Goal: Task Accomplishment & Management: Manage account settings

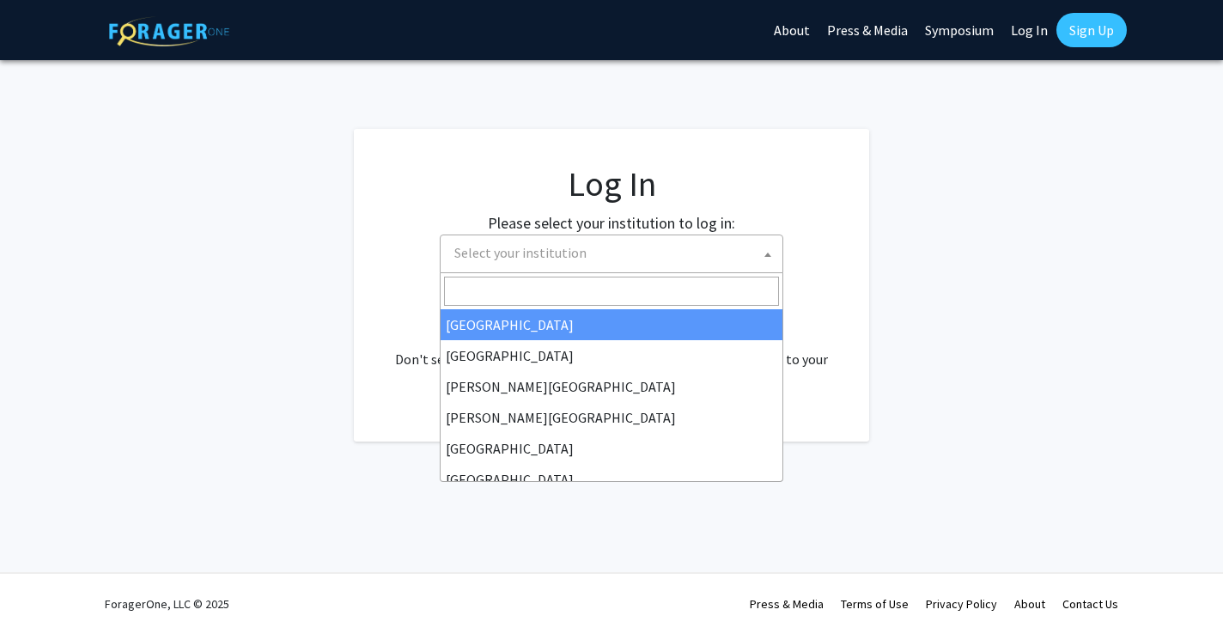
click at [602, 258] on span "Select your institution" at bounding box center [614, 252] width 335 height 35
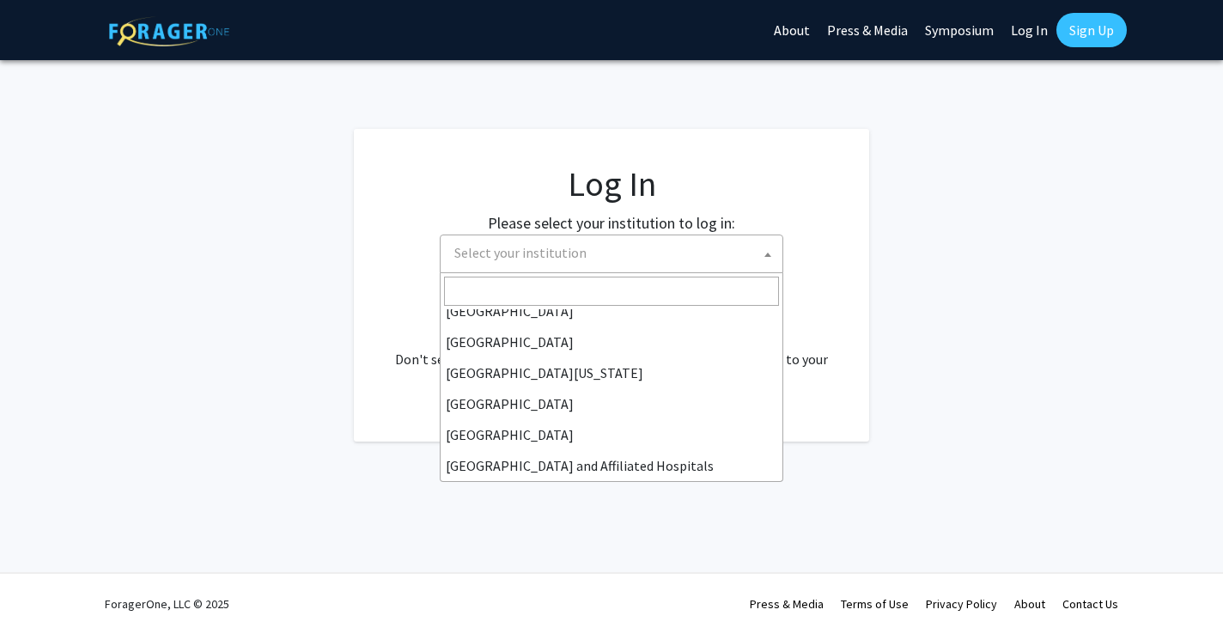
scroll to position [138, 0]
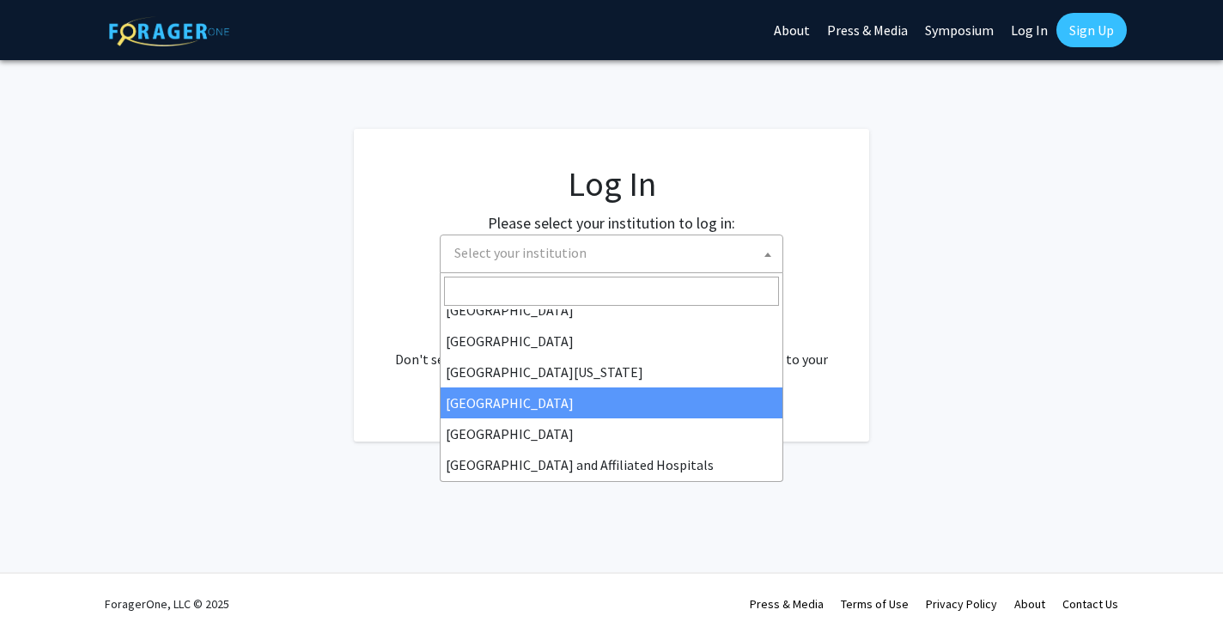
select select "12"
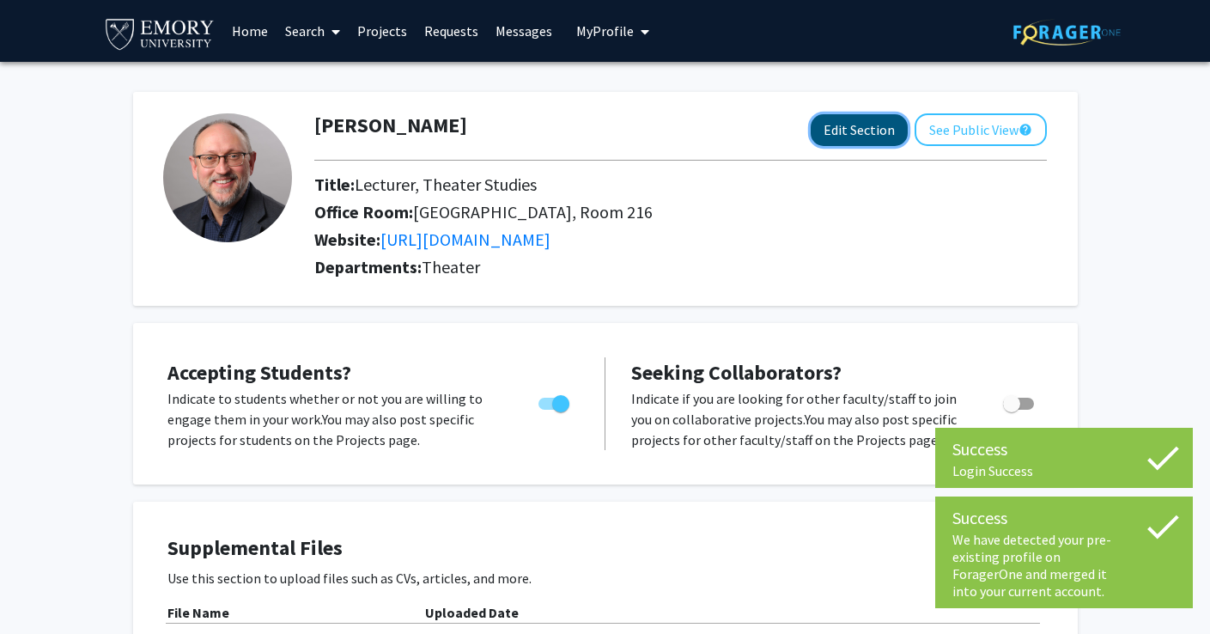
click at [845, 135] on button "Edit Section" at bounding box center [858, 130] width 97 height 32
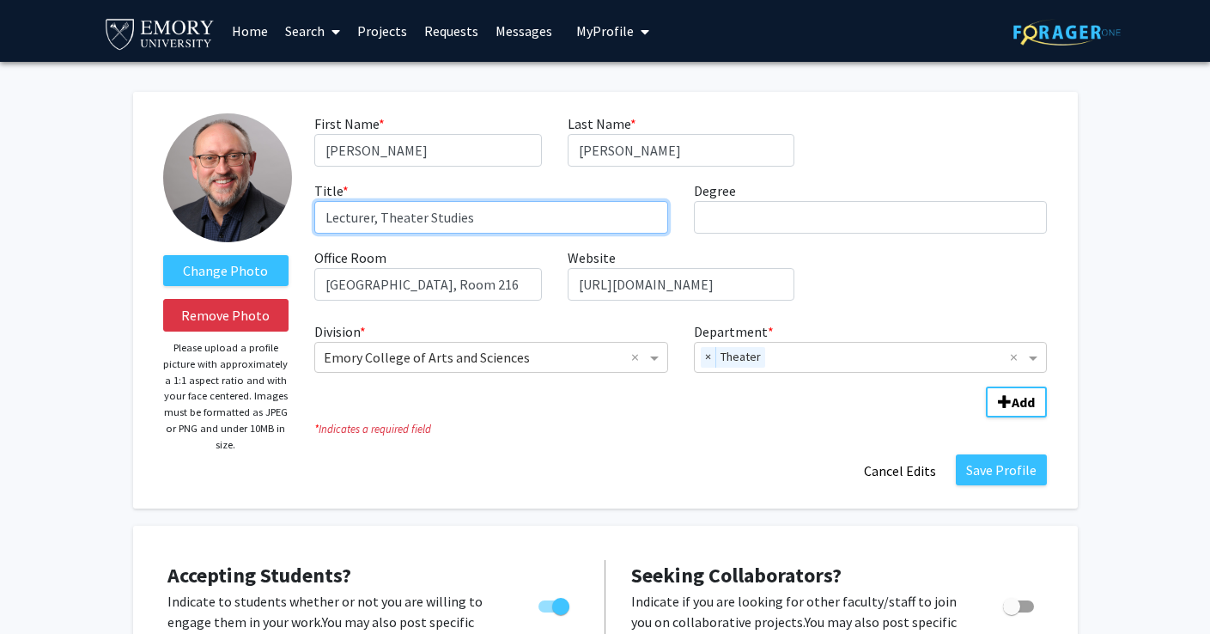
click at [369, 218] on input "Lecturer, Theater Studies" at bounding box center [491, 217] width 354 height 33
click at [373, 219] on input "Lecturer, Theater Studies" at bounding box center [491, 217] width 354 height 33
type input "Associate Teaching Professor, Theater Studies"
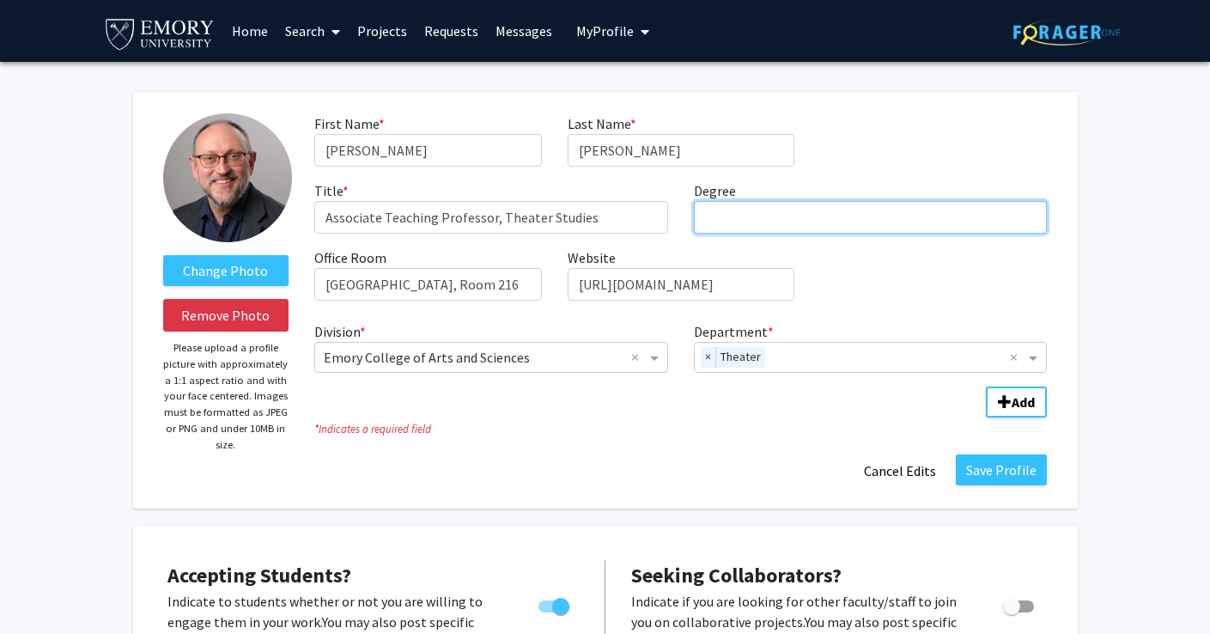
click at [864, 222] on input "Degree required" at bounding box center [871, 217] width 354 height 33
type input "MFA"
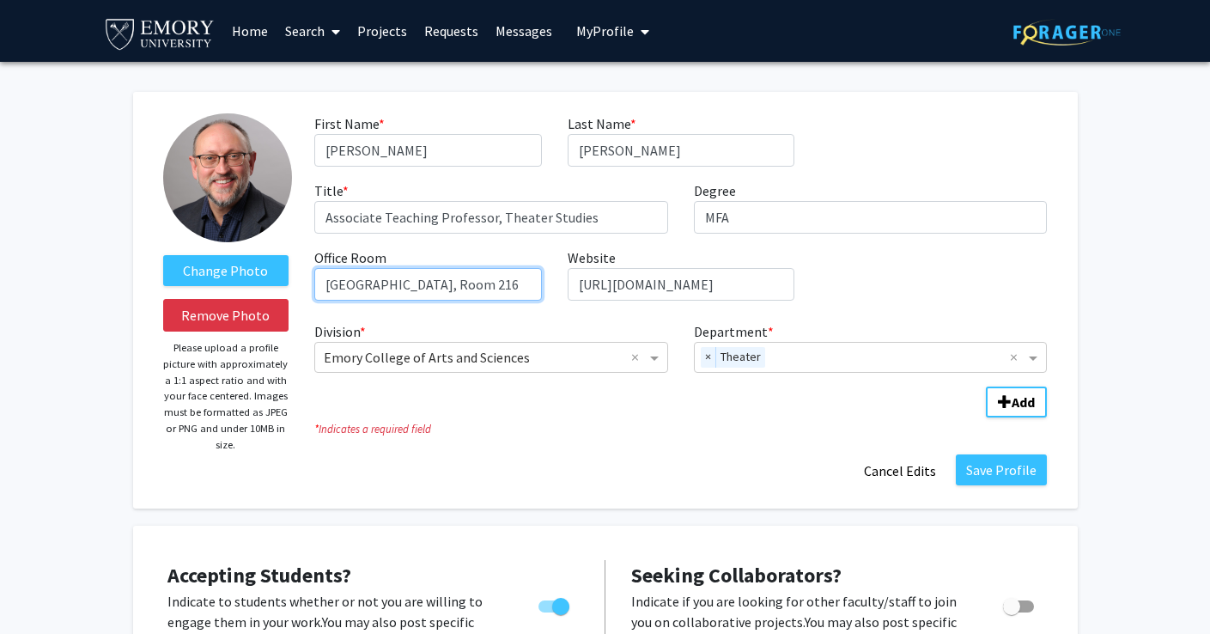
click at [507, 286] on input "[GEOGRAPHIC_DATA], Room 216" at bounding box center [427, 284] width 227 height 33
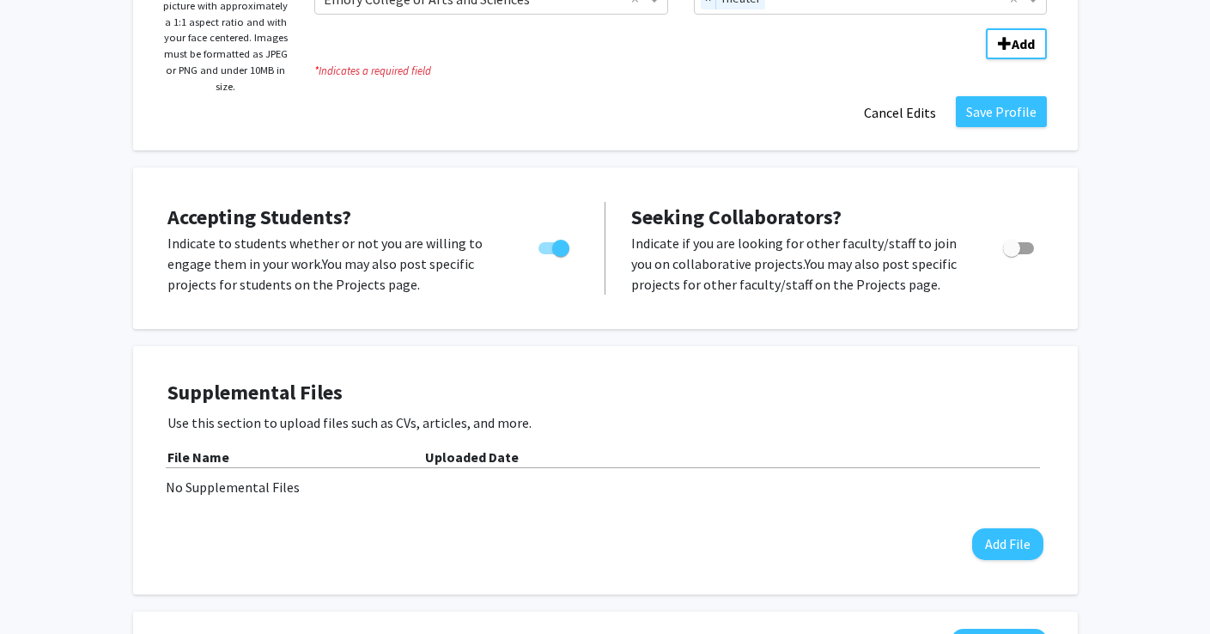
scroll to position [356, 0]
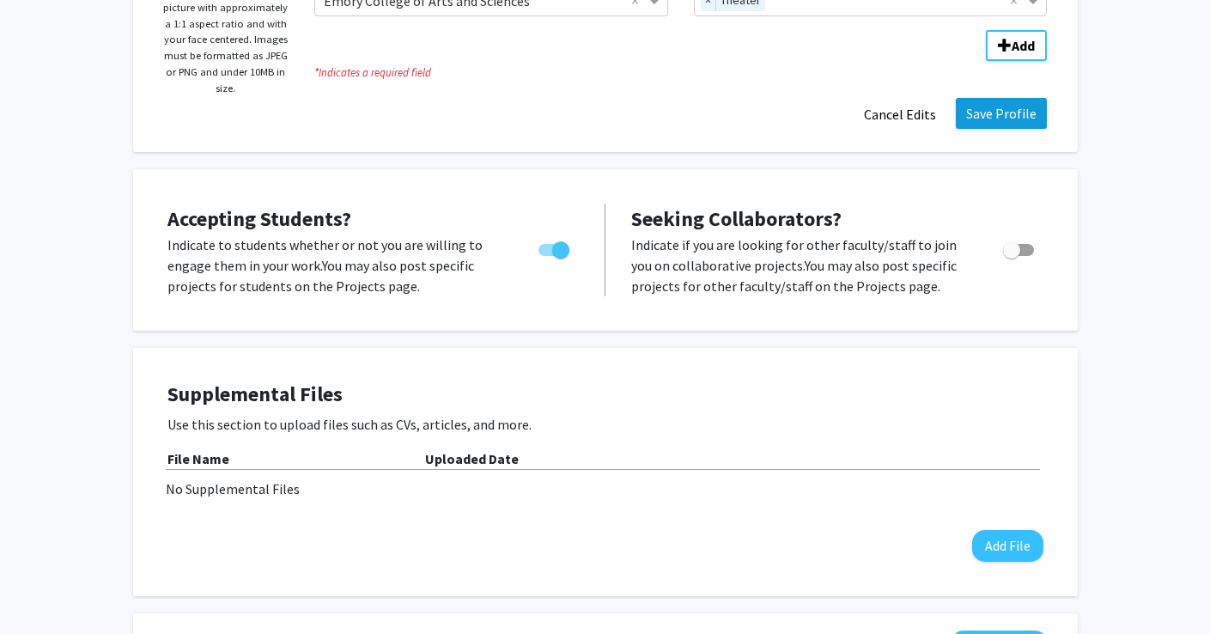
type input "[GEOGRAPHIC_DATA], Room 20"
click at [1003, 112] on button "Save Profile" at bounding box center [1001, 113] width 91 height 31
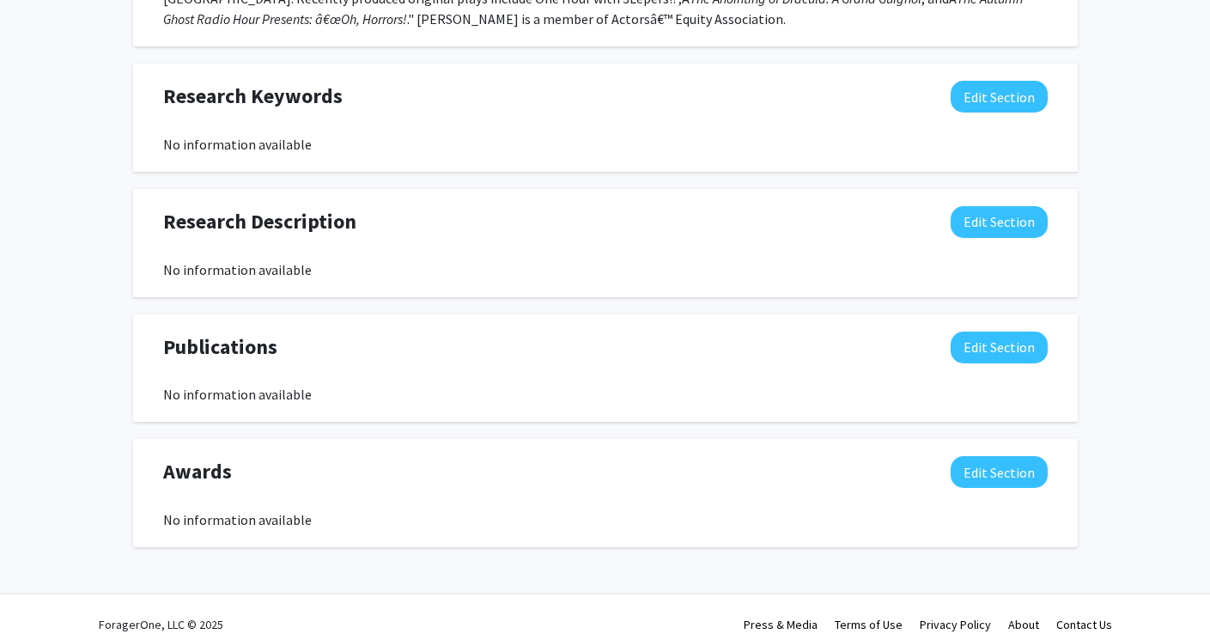
scroll to position [0, 0]
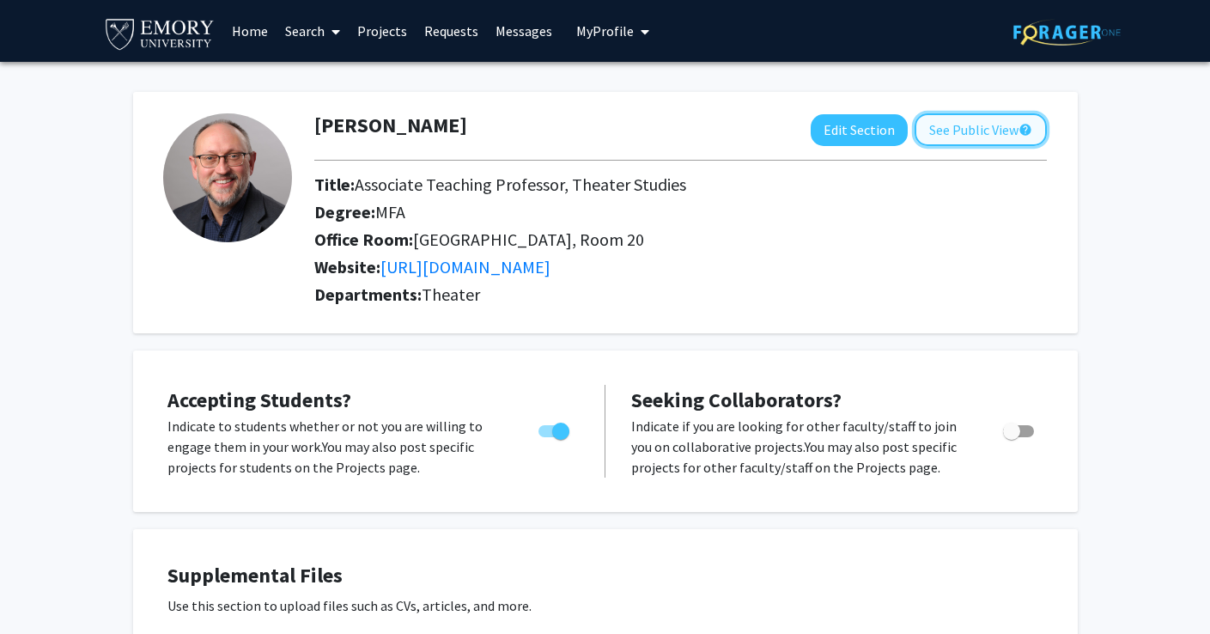
click at [948, 124] on button "See Public View help" at bounding box center [980, 129] width 132 height 33
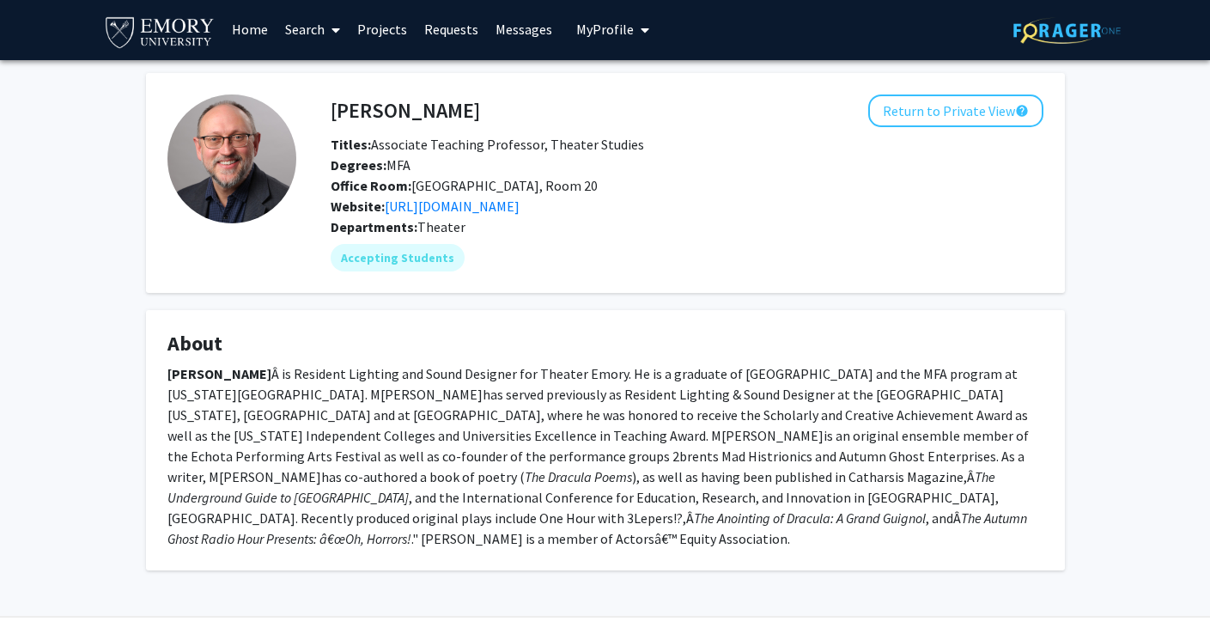
scroll to position [12, 0]
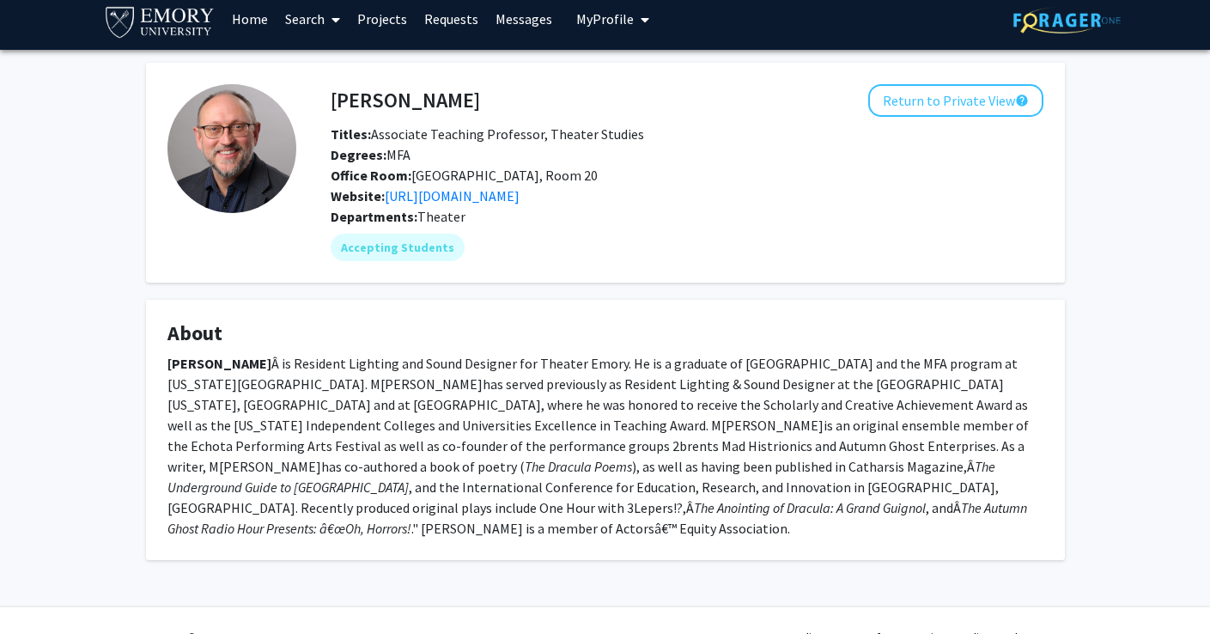
click at [331, 14] on span at bounding box center [332, 20] width 15 height 60
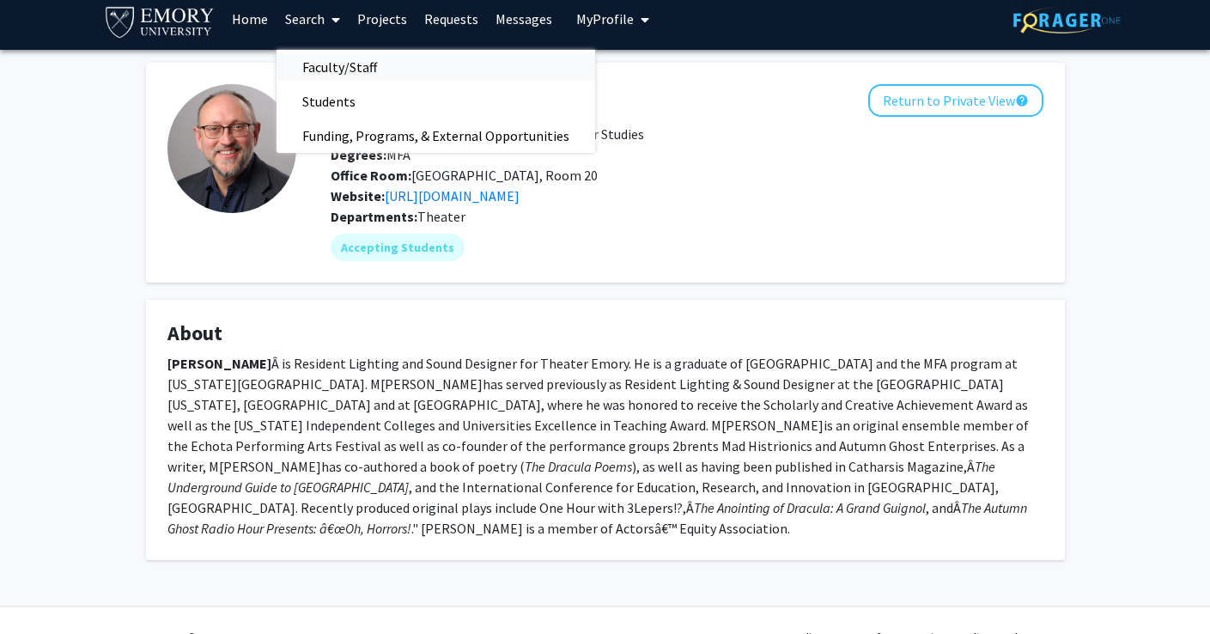
click at [338, 64] on span "Faculty/Staff" at bounding box center [339, 67] width 126 height 34
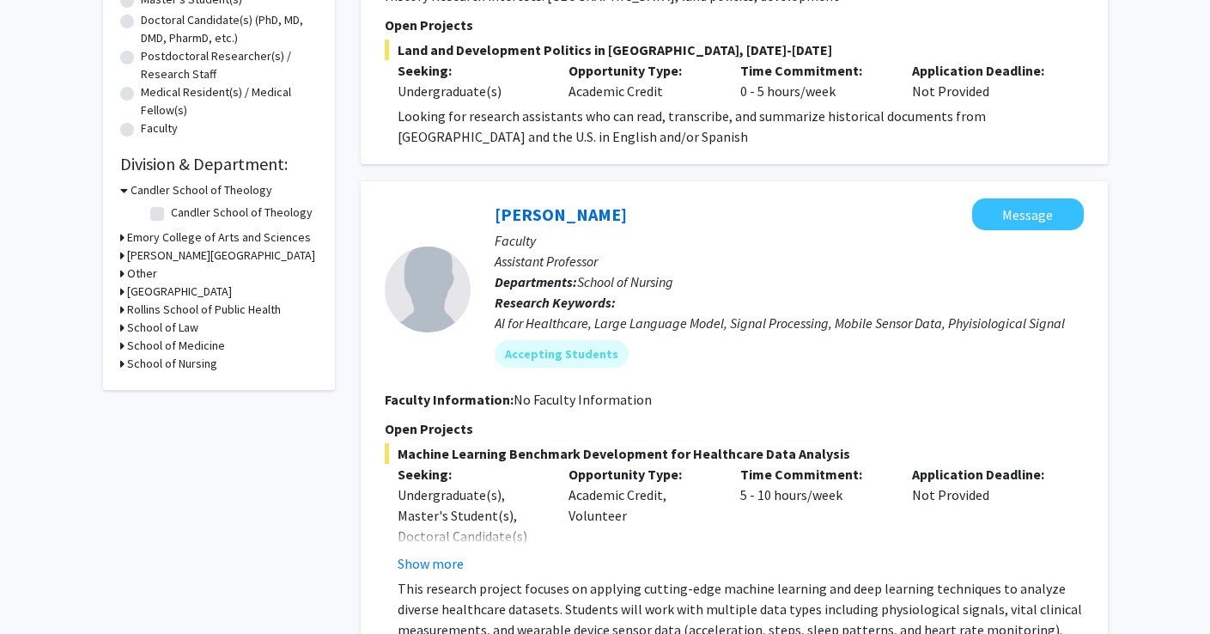
scroll to position [379, 0]
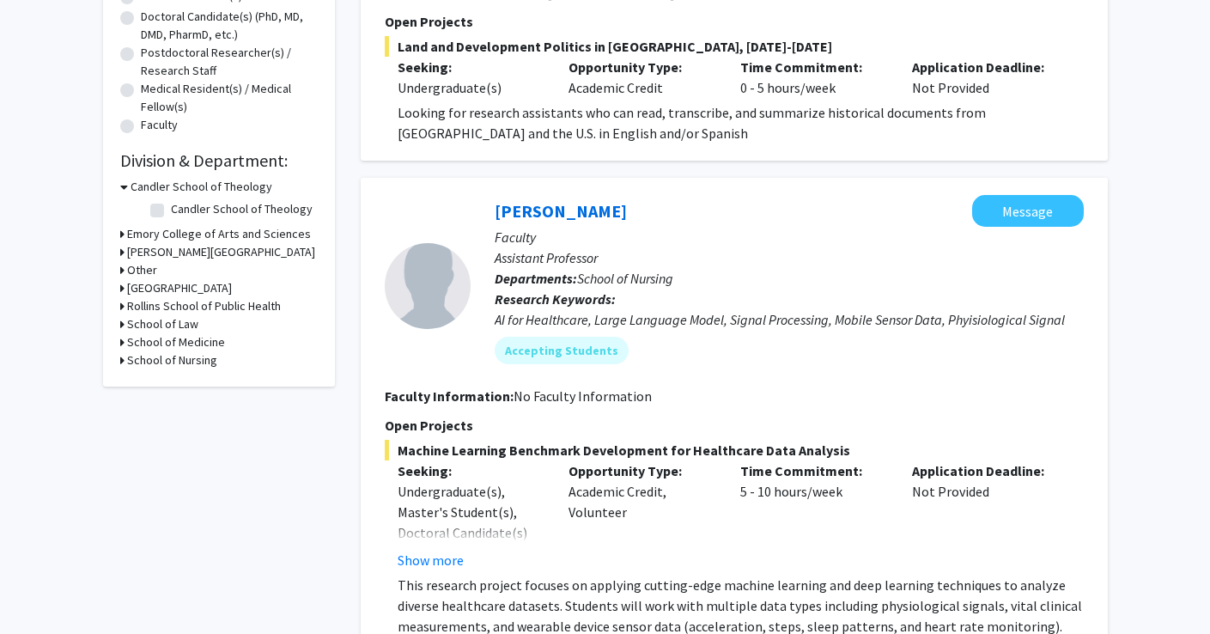
click at [141, 234] on h3 "Emory College of Arts and Sciences" at bounding box center [219, 234] width 184 height 18
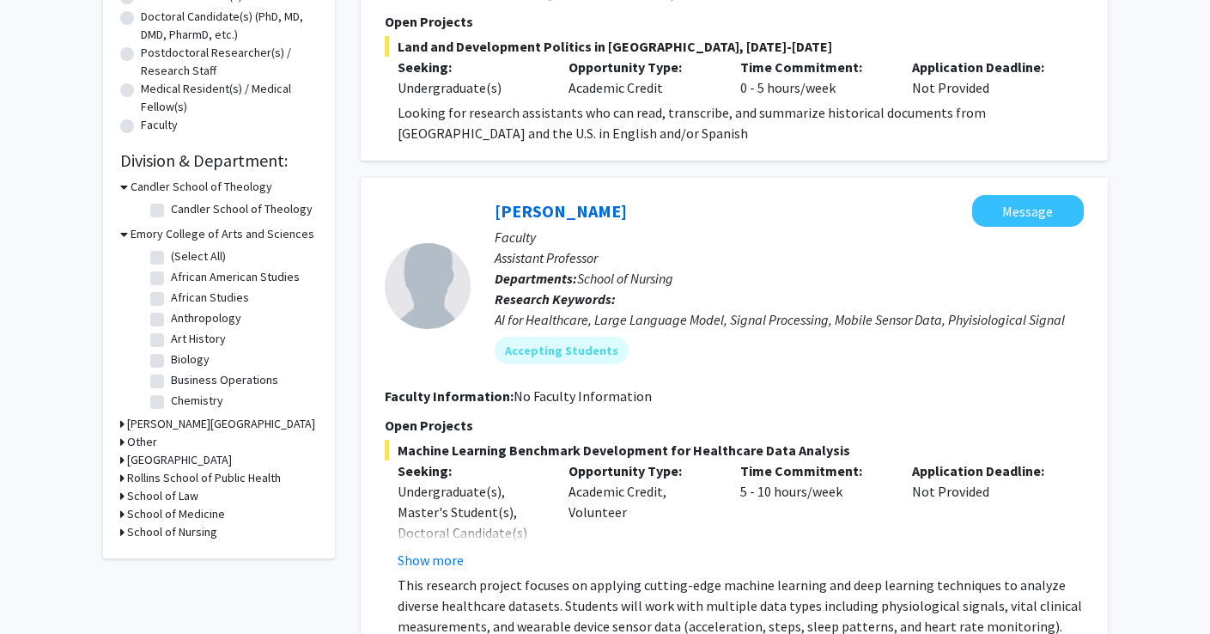
scroll to position [898, 0]
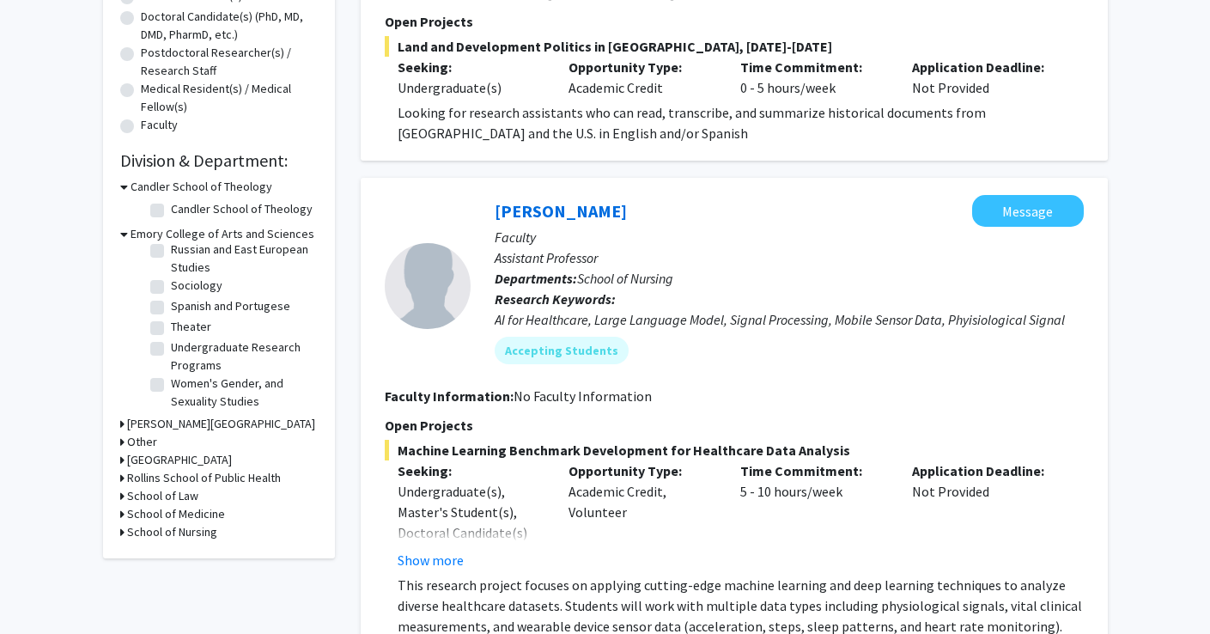
click at [171, 323] on label "Theater" at bounding box center [191, 327] width 40 height 18
click at [171, 323] on input "Theater" at bounding box center [176, 323] width 11 height 11
checkbox input "true"
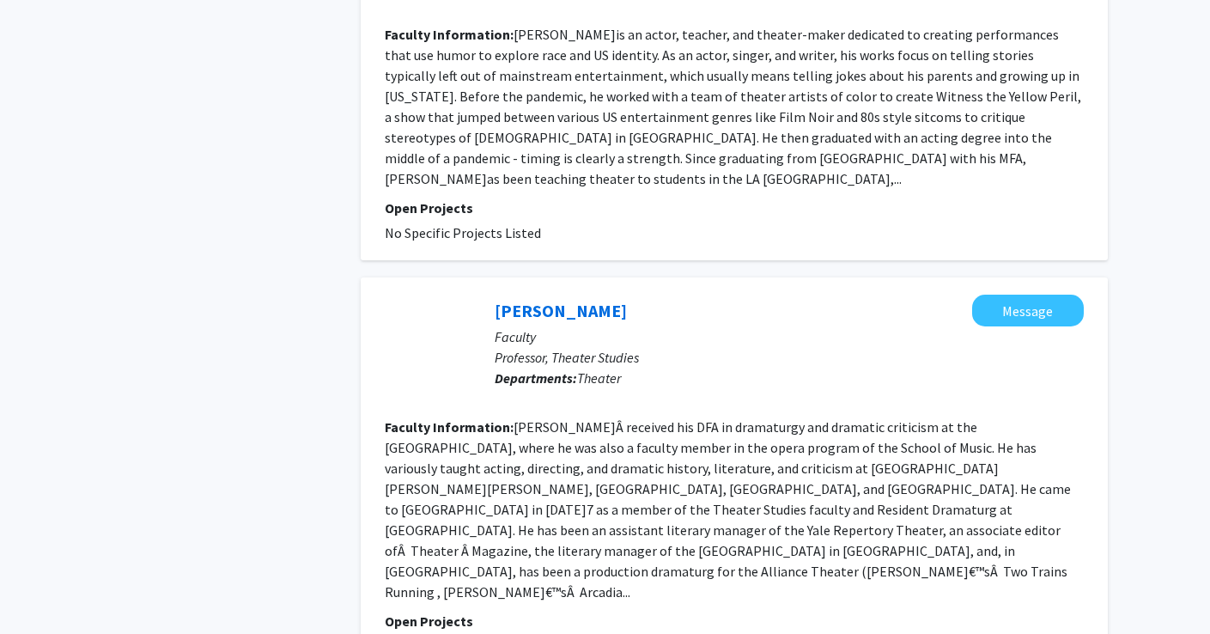
scroll to position [3466, 0]
